Goal: Information Seeking & Learning: Understand process/instructions

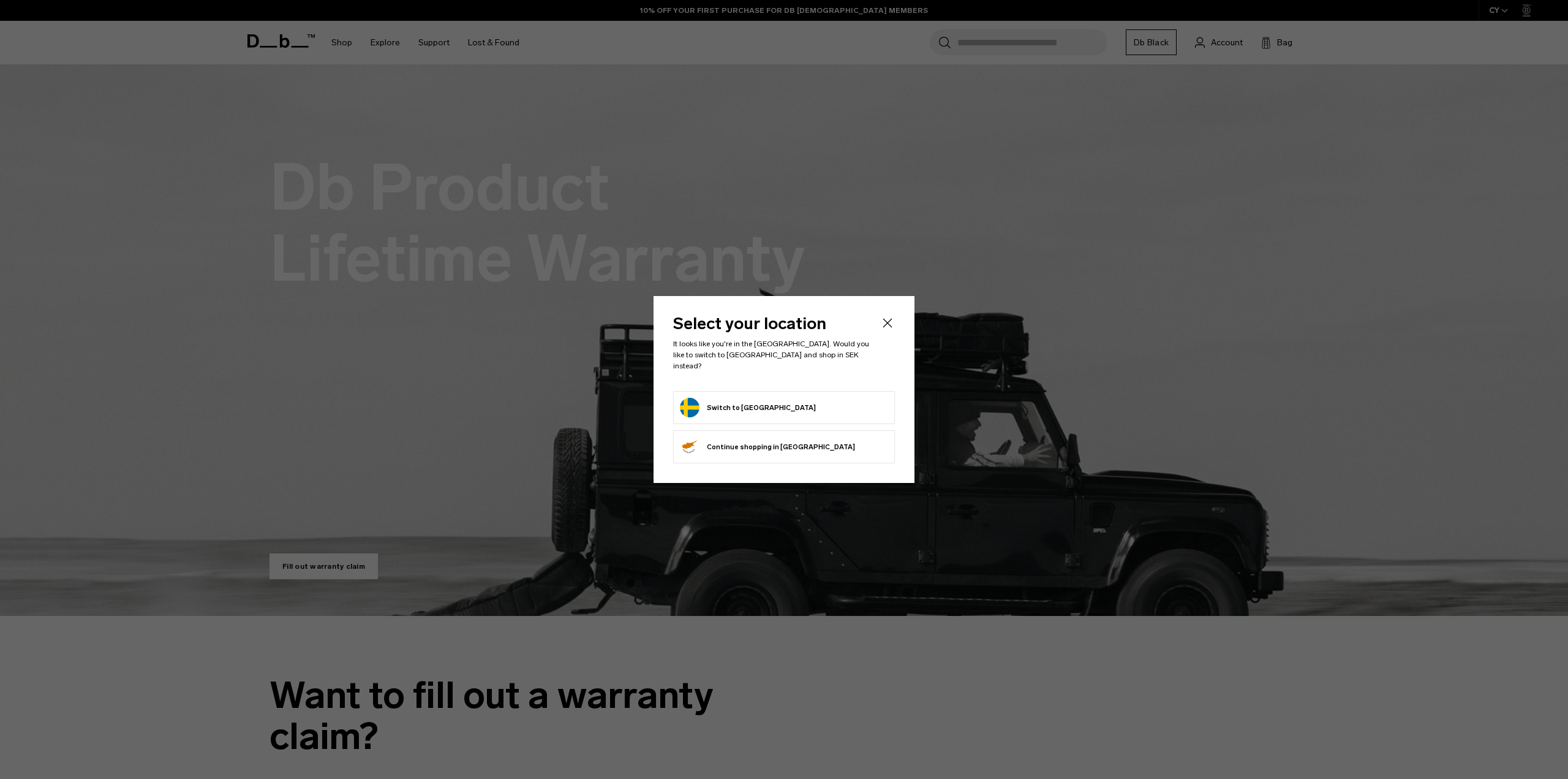
click at [750, 404] on button "Switch to Sweden" at bounding box center [748, 407] width 136 height 20
